Goal: Transaction & Acquisition: Purchase product/service

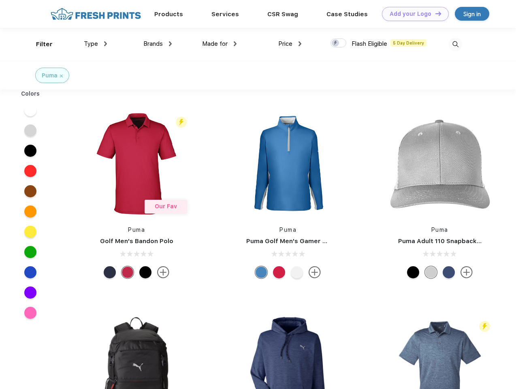
scroll to position [0, 0]
click at [412, 14] on link "Add your Logo Design Tool" at bounding box center [415, 14] width 67 height 14
click at [0, 0] on div "Design Tool" at bounding box center [0, 0] width 0 height 0
click at [434, 13] on link "Add your Logo Design Tool" at bounding box center [415, 14] width 67 height 14
click at [39, 44] on div "Filter" at bounding box center [44, 44] width 17 height 9
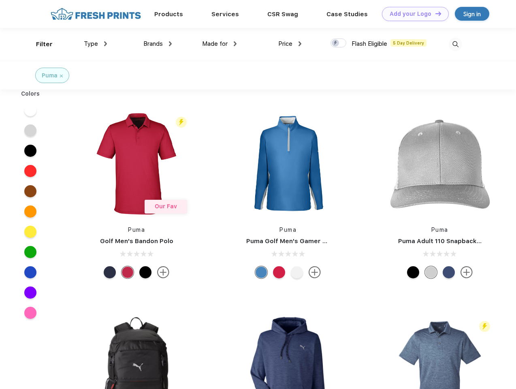
click at [96, 44] on span "Type" at bounding box center [91, 43] width 14 height 7
click at [158, 44] on span "Brands" at bounding box center [152, 43] width 19 height 7
click at [219, 44] on span "Made for" at bounding box center [215, 43] width 26 height 7
click at [290, 44] on span "Price" at bounding box center [285, 43] width 14 height 7
click at [338, 43] on div at bounding box center [338, 42] width 16 height 9
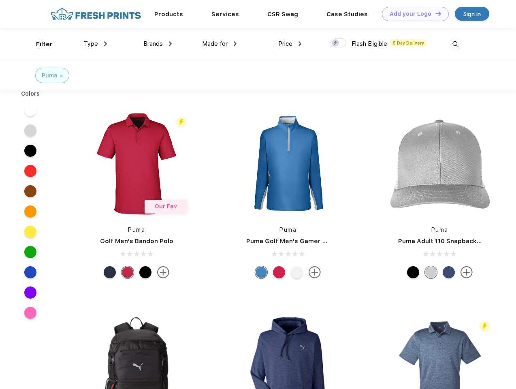
click at [336, 43] on input "checkbox" at bounding box center [332, 40] width 5 height 5
click at [455, 44] on img at bounding box center [455, 44] width 13 height 13
